Goal: Task Accomplishment & Management: Manage account settings

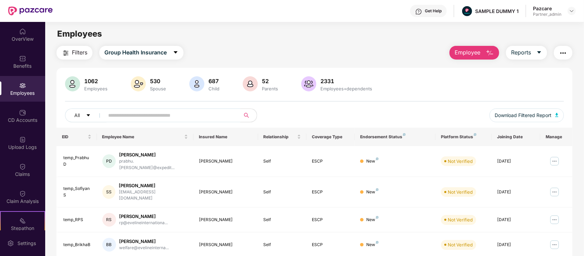
click at [150, 115] on input "text" at bounding box center [169, 115] width 123 height 10
click at [14, 36] on div "OverView" at bounding box center [22, 39] width 45 height 7
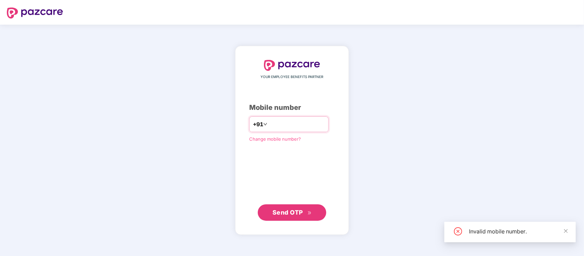
type input "**********"
click at [288, 215] on span "Send OTP" at bounding box center [288, 212] width 30 height 7
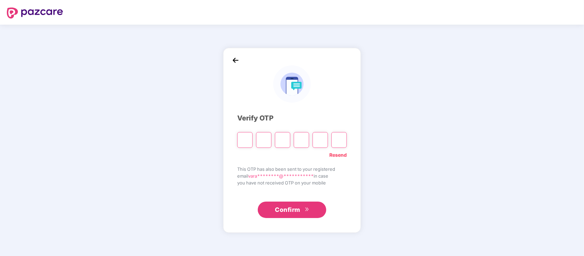
type input "*"
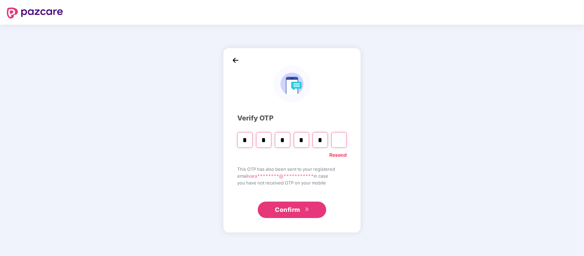
type input "*"
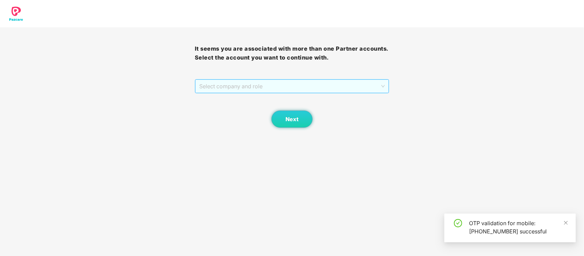
click at [344, 83] on span "Select company and role" at bounding box center [292, 86] width 186 height 13
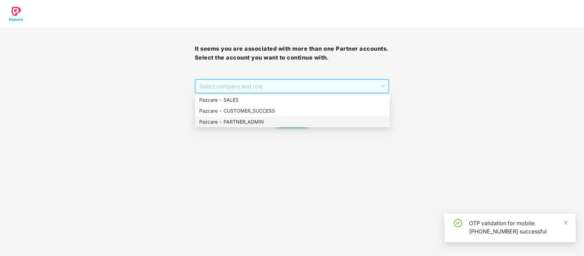
click at [302, 119] on div "Pazcare - PARTNER_ADMIN" at bounding box center [292, 122] width 187 height 8
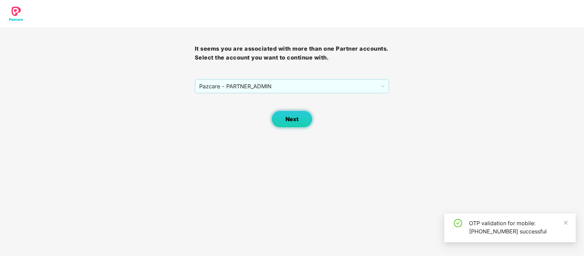
click at [294, 117] on span "Next" at bounding box center [292, 119] width 13 height 7
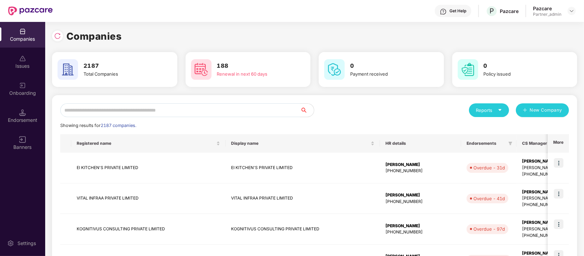
click at [124, 108] on input "text" at bounding box center [180, 110] width 240 height 14
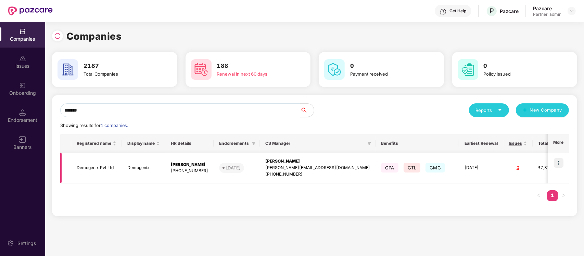
type input "*******"
click at [158, 165] on td "Demogenix" at bounding box center [144, 168] width 44 height 31
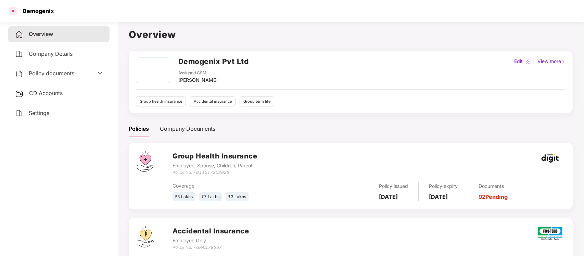
click at [11, 11] on div at bounding box center [13, 10] width 11 height 11
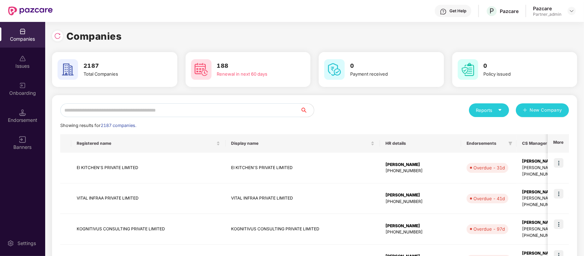
click at [117, 107] on input "text" at bounding box center [180, 110] width 240 height 14
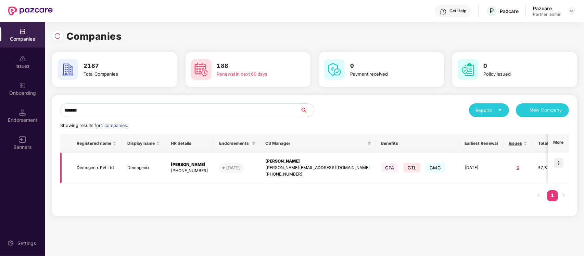
type input "*******"
click at [564, 162] on img at bounding box center [559, 163] width 10 height 10
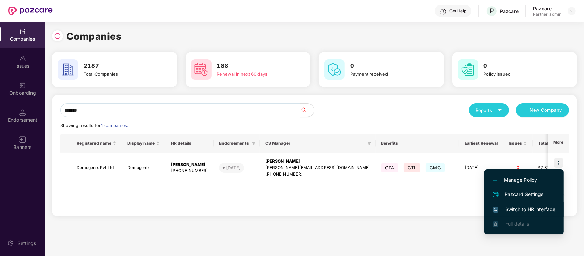
click at [530, 212] on span "Switch to HR interface" at bounding box center [524, 210] width 62 height 8
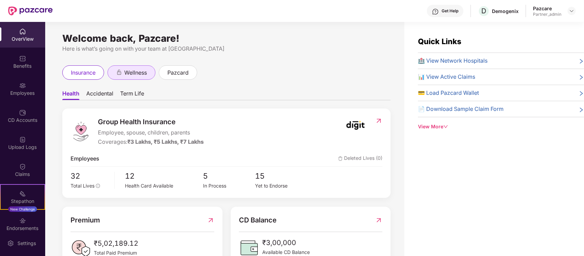
click at [138, 67] on div "wellness" at bounding box center [132, 72] width 48 height 14
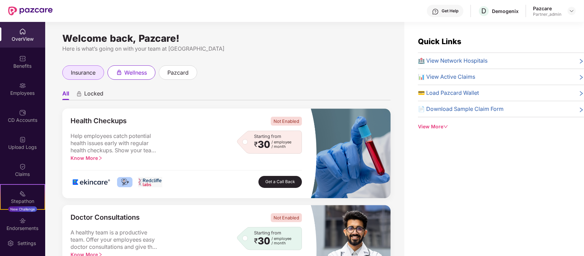
click at [91, 71] on span "insurance" at bounding box center [83, 73] width 25 height 9
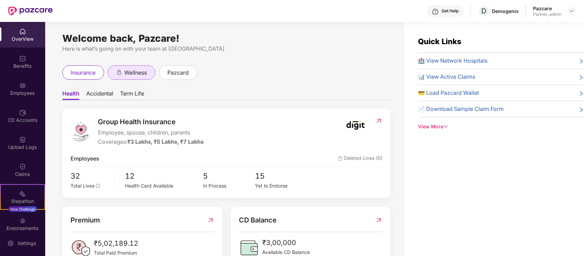
click at [126, 71] on span "wellness" at bounding box center [135, 73] width 23 height 9
